Goal: Task Accomplishment & Management: Complete application form

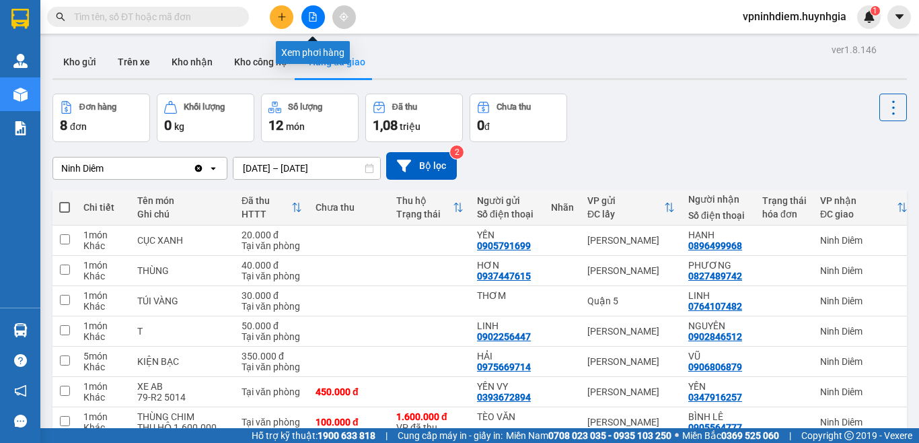
click at [313, 20] on icon "file-add" at bounding box center [312, 16] width 9 height 9
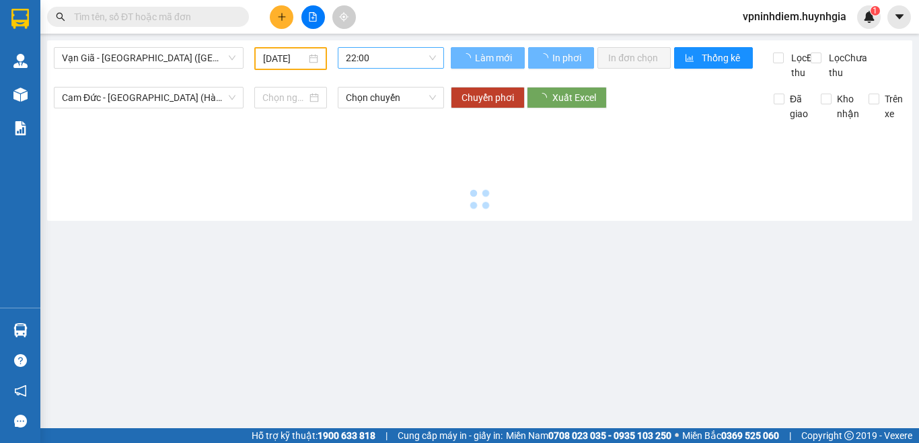
type input "[DATE]"
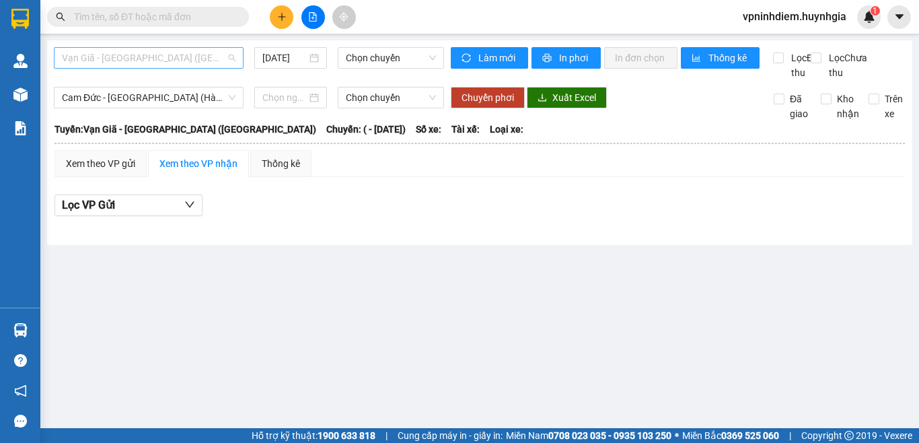
click at [170, 57] on span "Vạn Giã - [GEOGRAPHIC_DATA] ([GEOGRAPHIC_DATA])" at bounding box center [149, 58] width 174 height 20
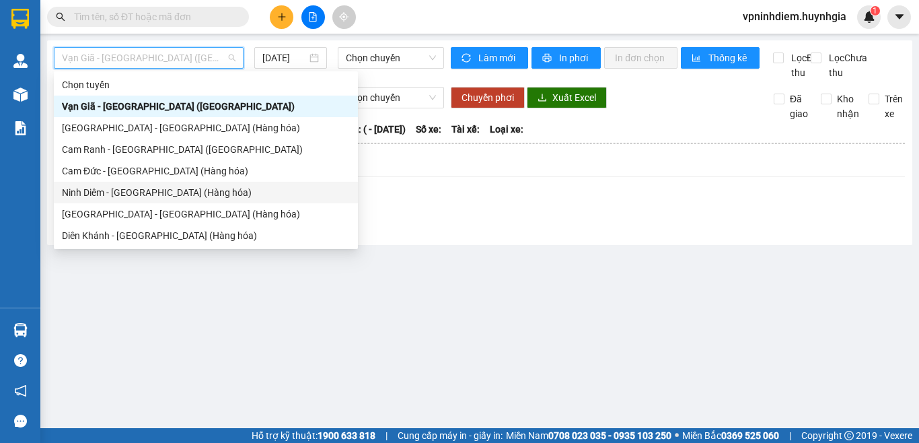
click at [149, 197] on div "Ninh Diêm - [GEOGRAPHIC_DATA] (Hàng hóa)" at bounding box center [206, 192] width 288 height 15
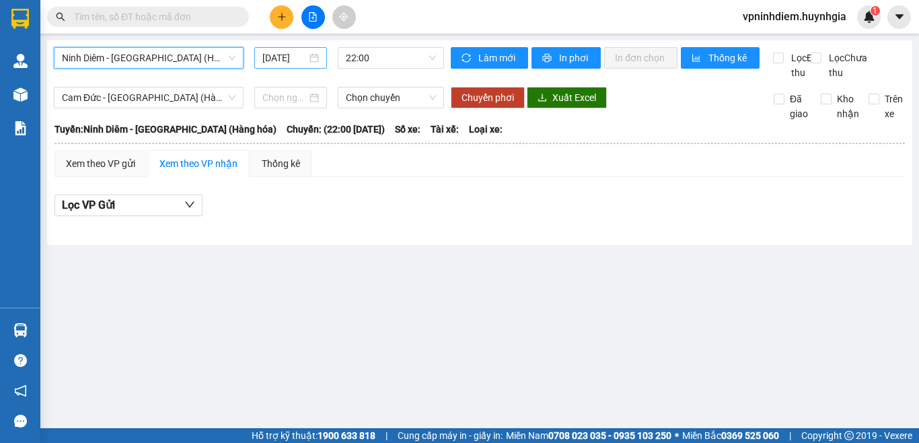
click at [286, 56] on input "[DATE]" at bounding box center [284, 57] width 44 height 15
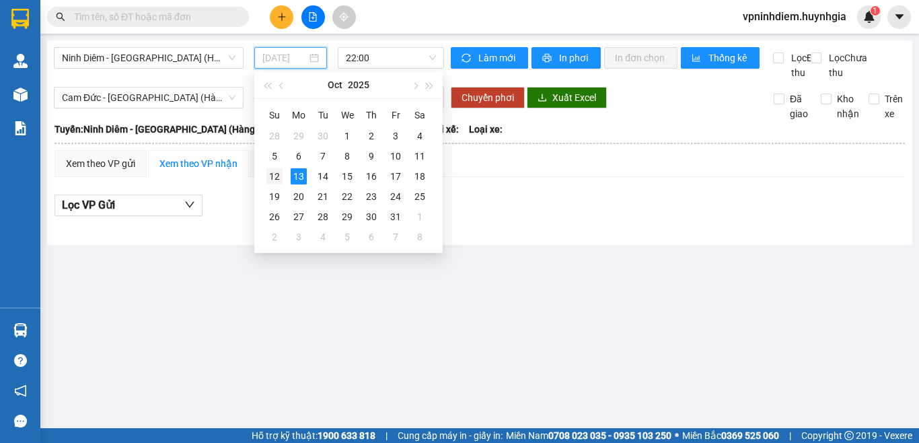
click at [274, 177] on div "12" at bounding box center [274, 176] width 16 height 16
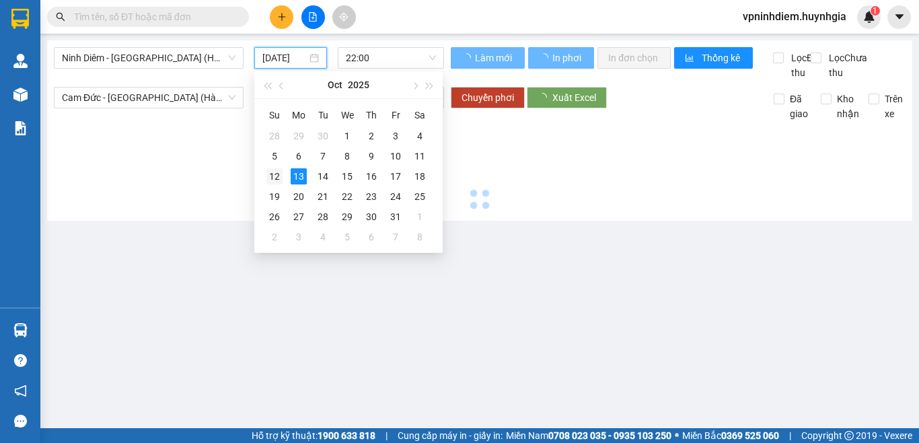
type input "[DATE]"
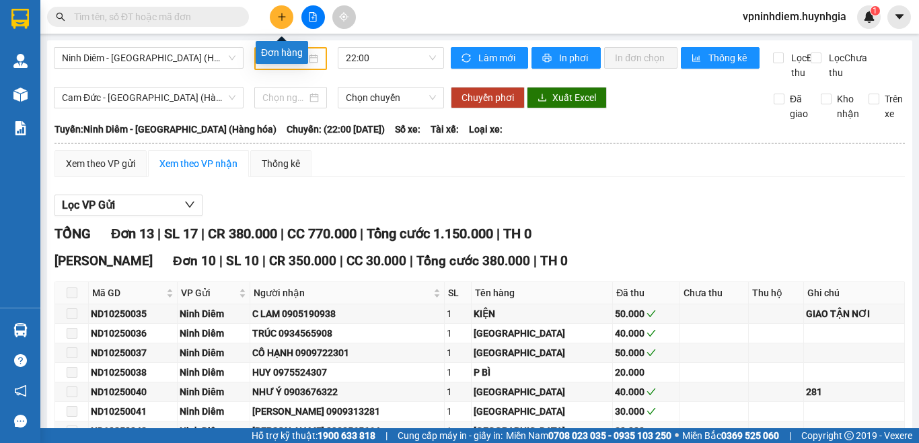
click at [281, 15] on icon "plus" at bounding box center [281, 16] width 9 height 9
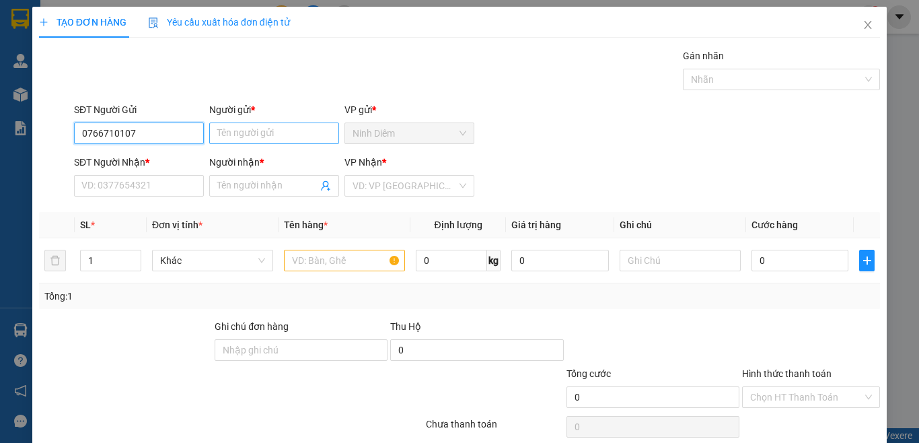
type input "0766710107"
click at [254, 139] on input "Người gửi *" at bounding box center [274, 133] width 130 height 22
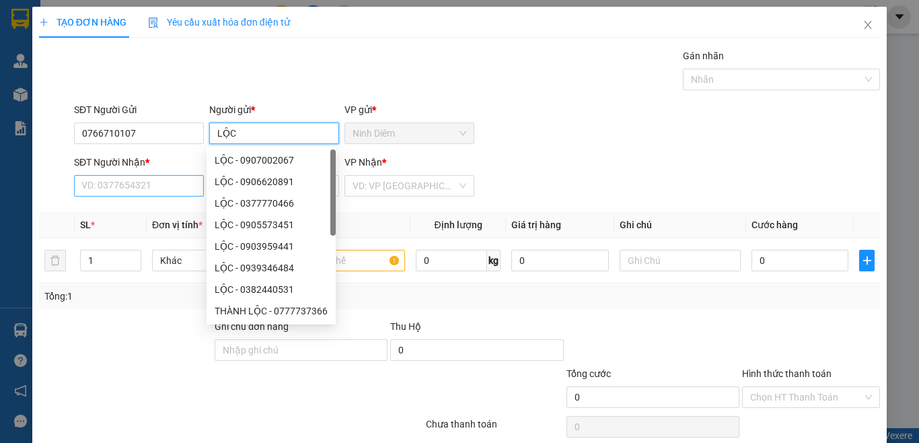
type input "LỘC"
click at [100, 190] on input "SĐT Người Nhận *" at bounding box center [139, 186] width 130 height 22
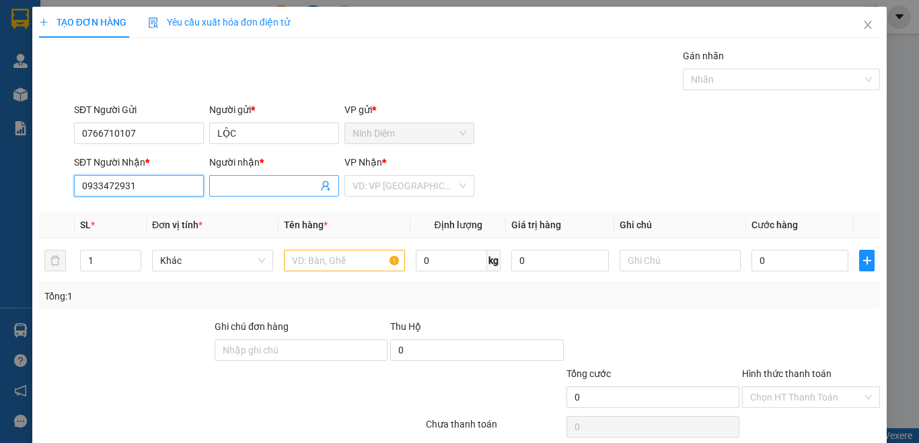
type input "0933472931"
click at [219, 188] on input "Người nhận *" at bounding box center [267, 185] width 100 height 15
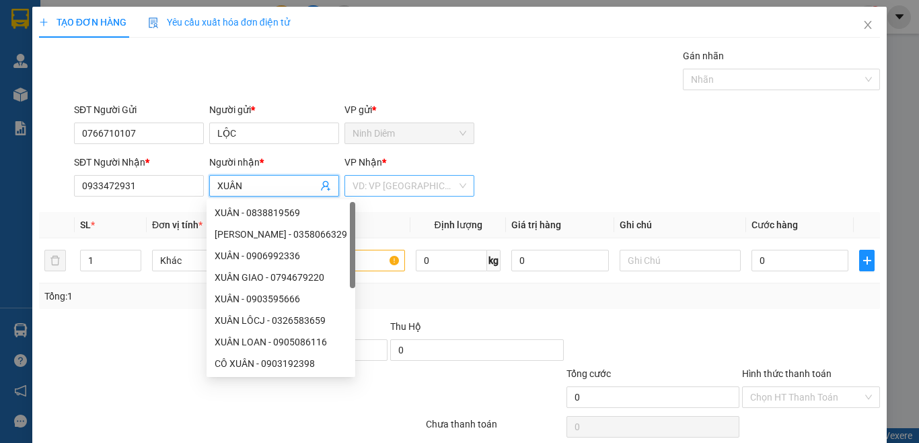
type input "XUÂN"
click at [427, 191] on input "search" at bounding box center [405, 186] width 104 height 20
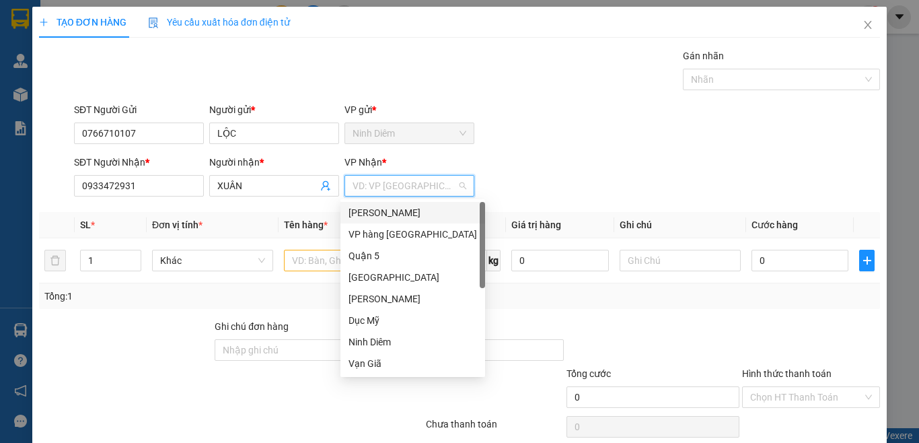
click at [398, 216] on div "[PERSON_NAME]" at bounding box center [413, 212] width 129 height 15
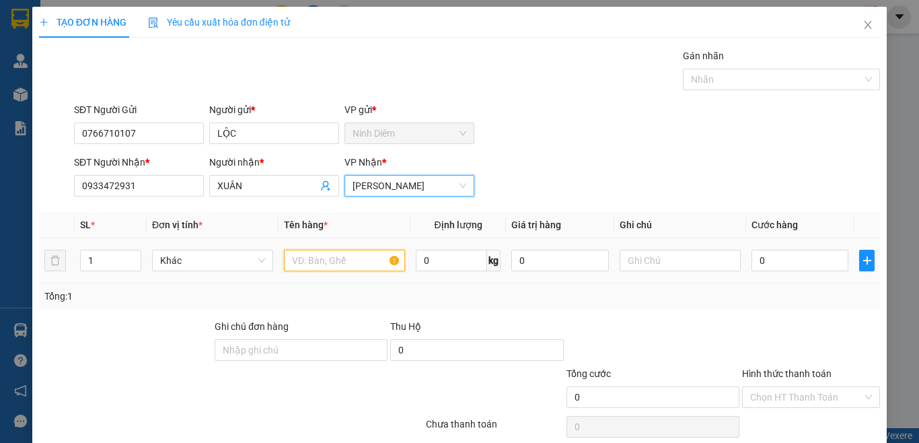
click at [298, 267] on input "text" at bounding box center [344, 261] width 121 height 22
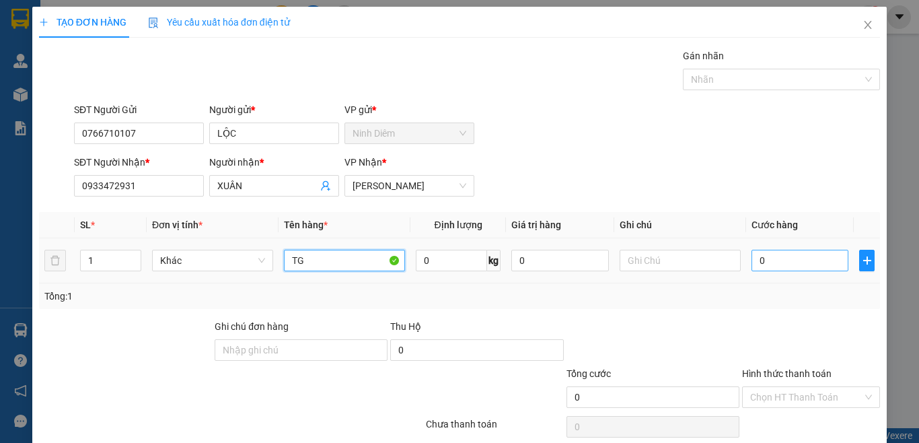
type input "TG"
click at [803, 260] on input "0" at bounding box center [800, 261] width 97 height 22
type input "6"
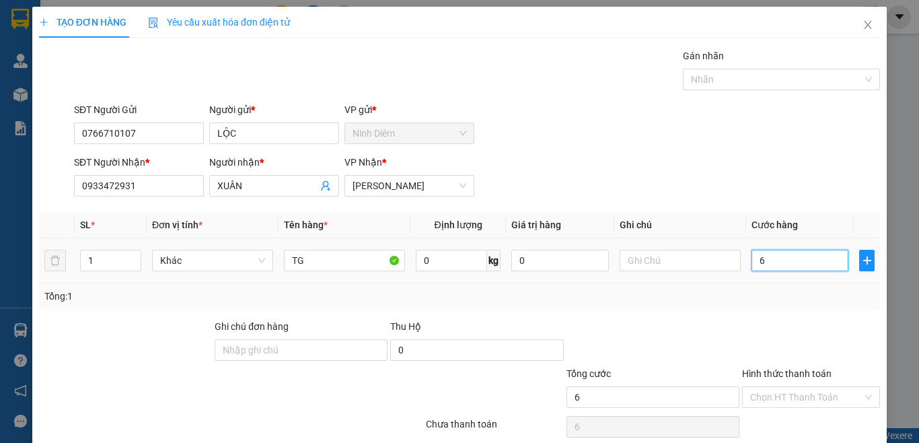
type input "60"
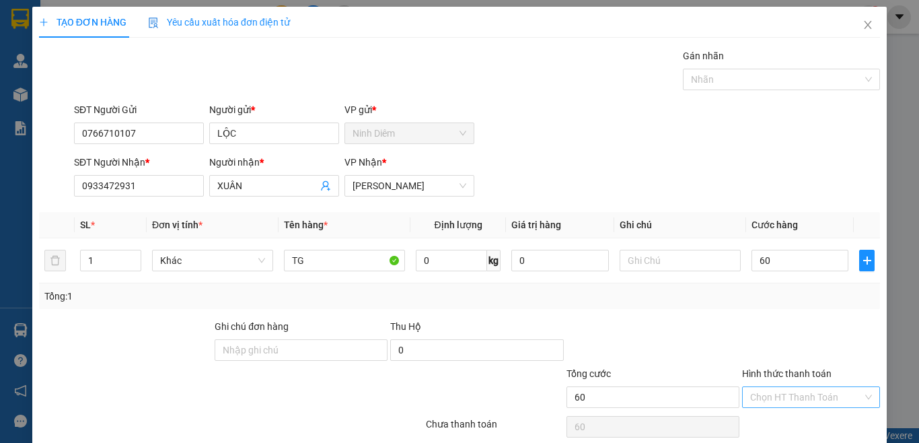
type input "60.000"
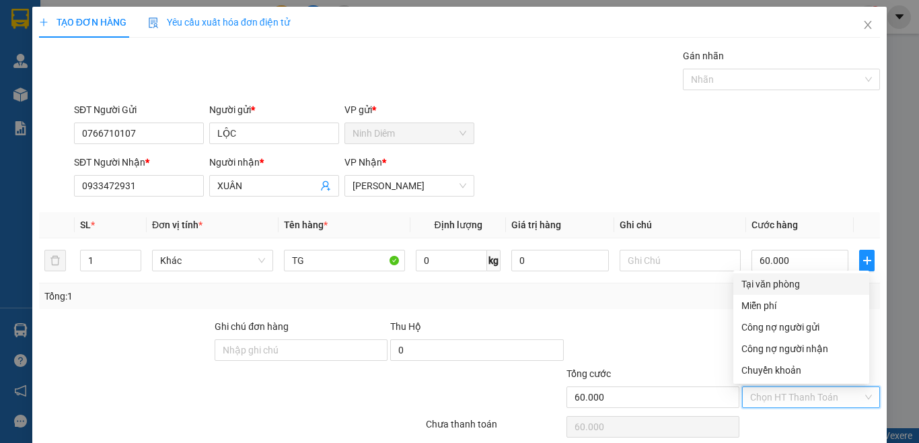
click at [778, 396] on input "Hình thức thanh toán" at bounding box center [806, 397] width 112 height 20
click at [781, 285] on div "Tại văn phòng" at bounding box center [801, 284] width 120 height 15
type input "0"
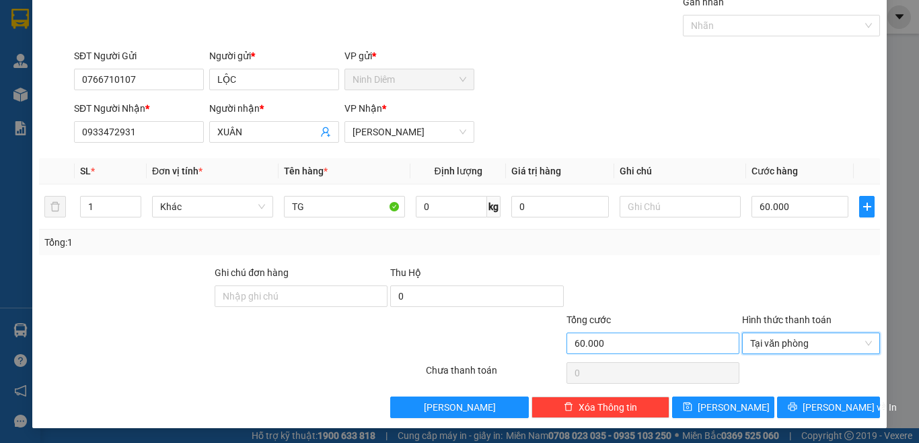
scroll to position [55, 0]
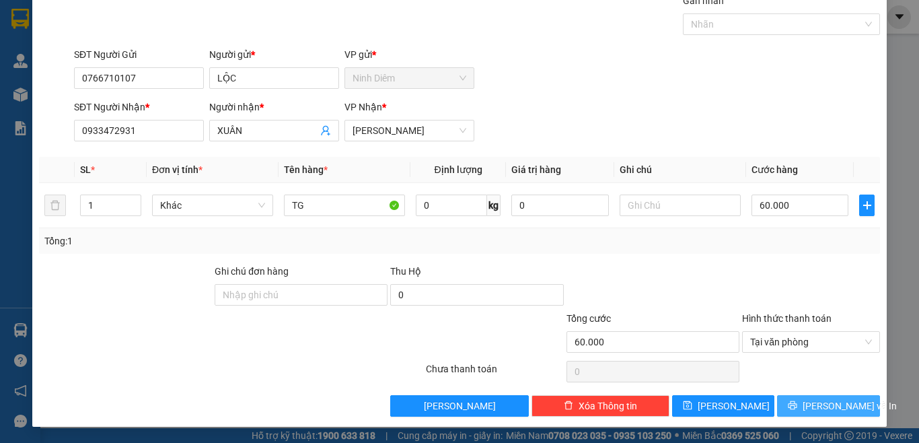
click at [814, 405] on span "[PERSON_NAME] và In" at bounding box center [850, 405] width 94 height 15
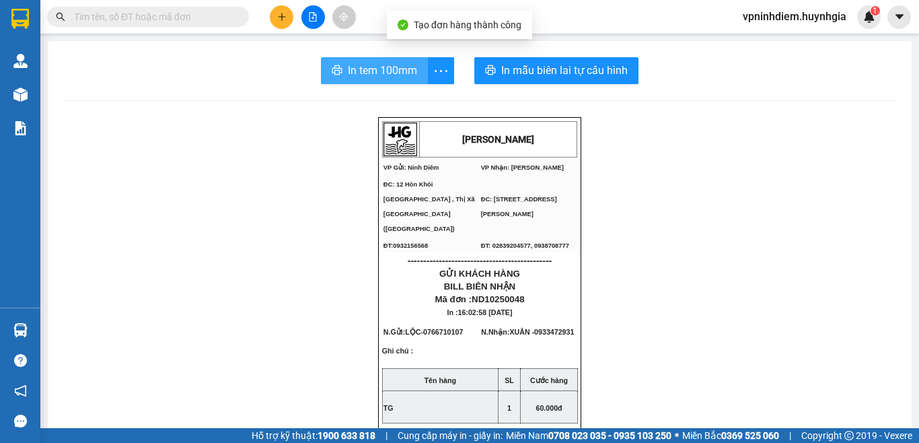
click at [388, 67] on span "In tem 100mm" at bounding box center [382, 70] width 69 height 17
click at [373, 67] on span "In tem 100mm" at bounding box center [382, 70] width 69 height 17
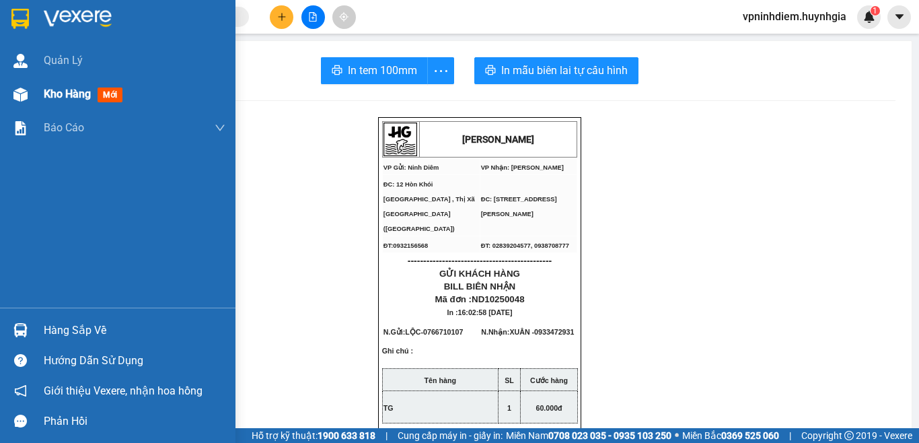
click at [58, 98] on span "Kho hàng" at bounding box center [67, 93] width 47 height 13
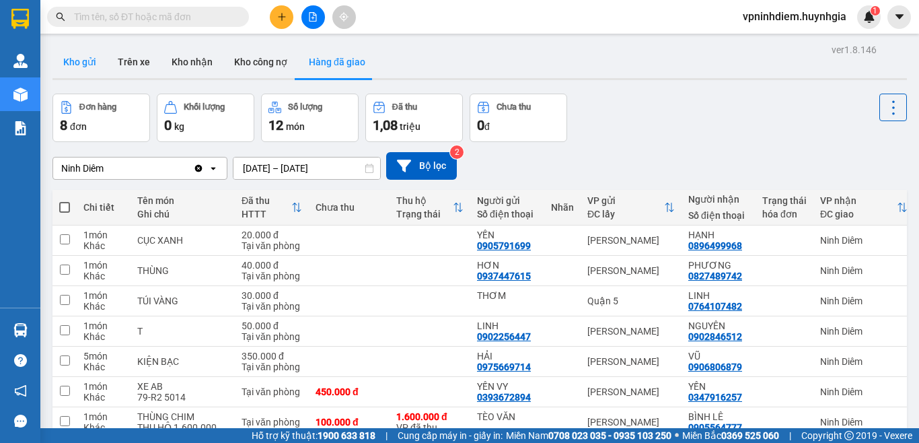
click at [83, 57] on button "Kho gửi" at bounding box center [79, 62] width 55 height 32
